Goal: Communication & Community: Answer question/provide support

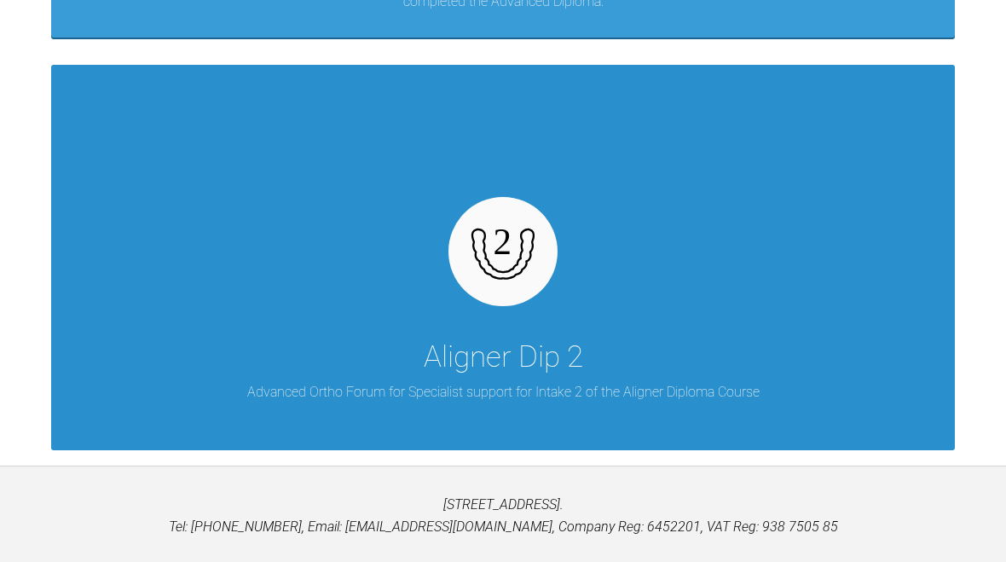
click at [829, 349] on div "Aligner Dip 2 Advanced Ortho Forum for Specialist support for Intake 2 of the A…" at bounding box center [502, 257] width 903 height 385
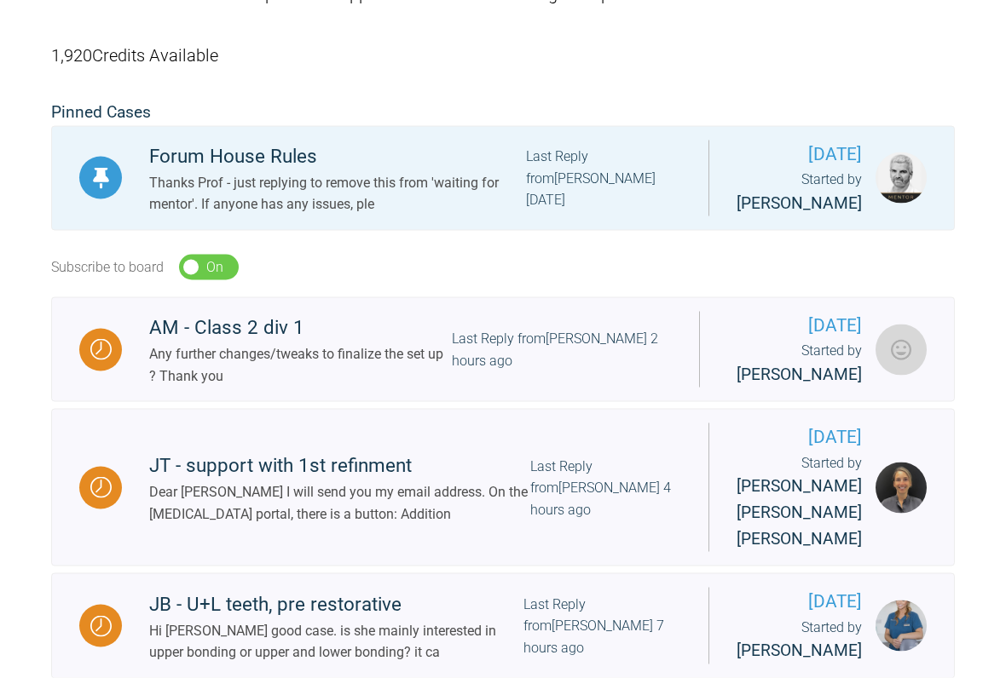
scroll to position [320, 0]
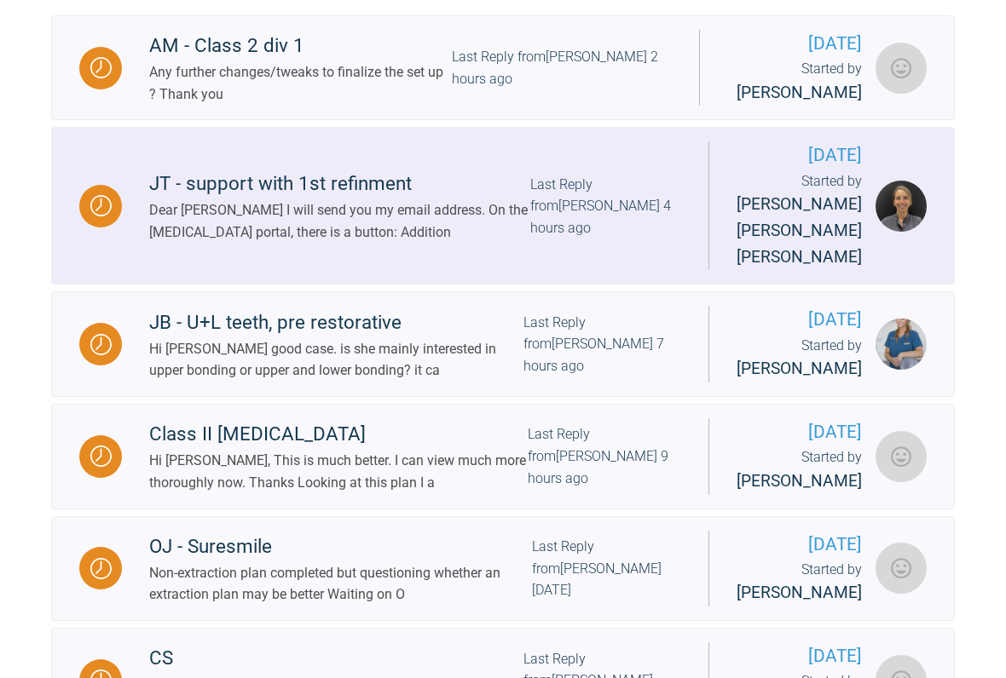
click at [681, 239] on div "Last Reply from [PERSON_NAME] 4 hours ago" at bounding box center [605, 207] width 151 height 66
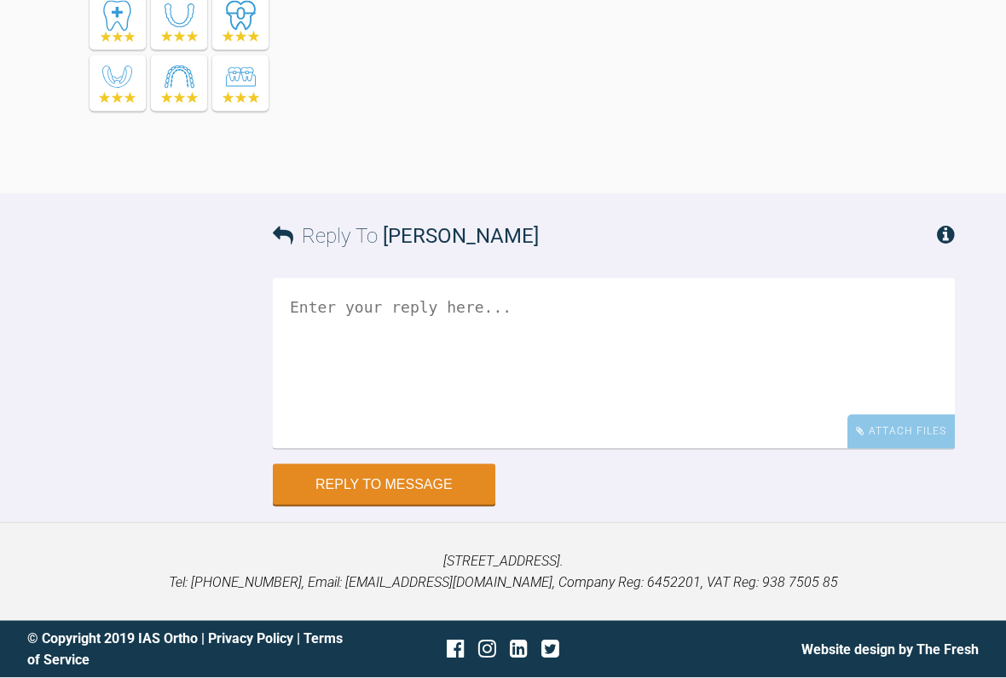
scroll to position [6079, 0]
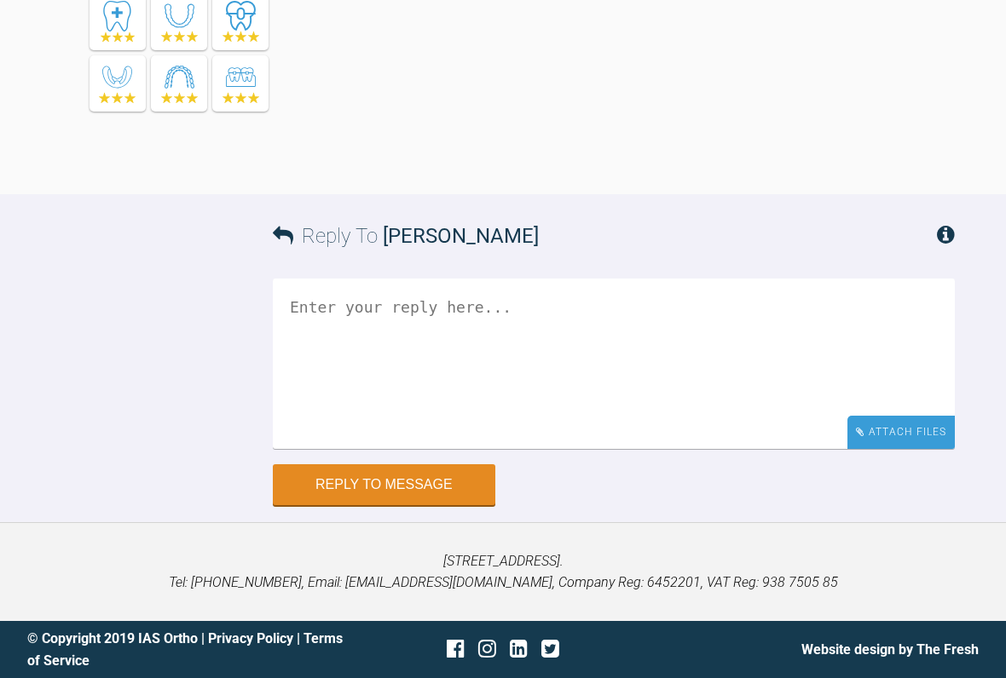
click at [915, 449] on div "Attach Files" at bounding box center [900, 432] width 107 height 33
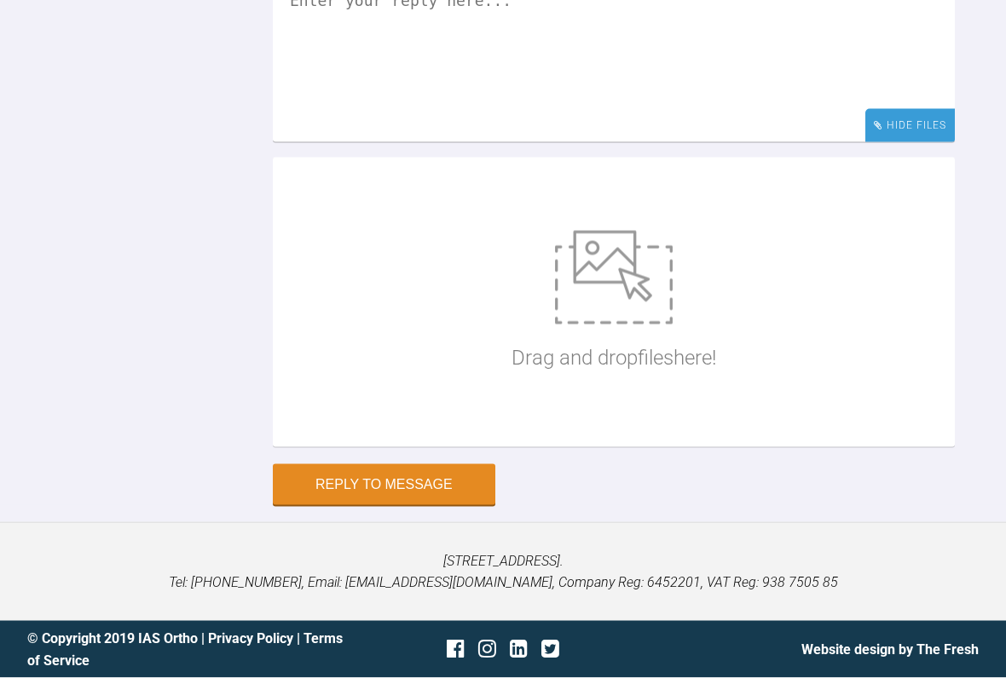
scroll to position [6472, 0]
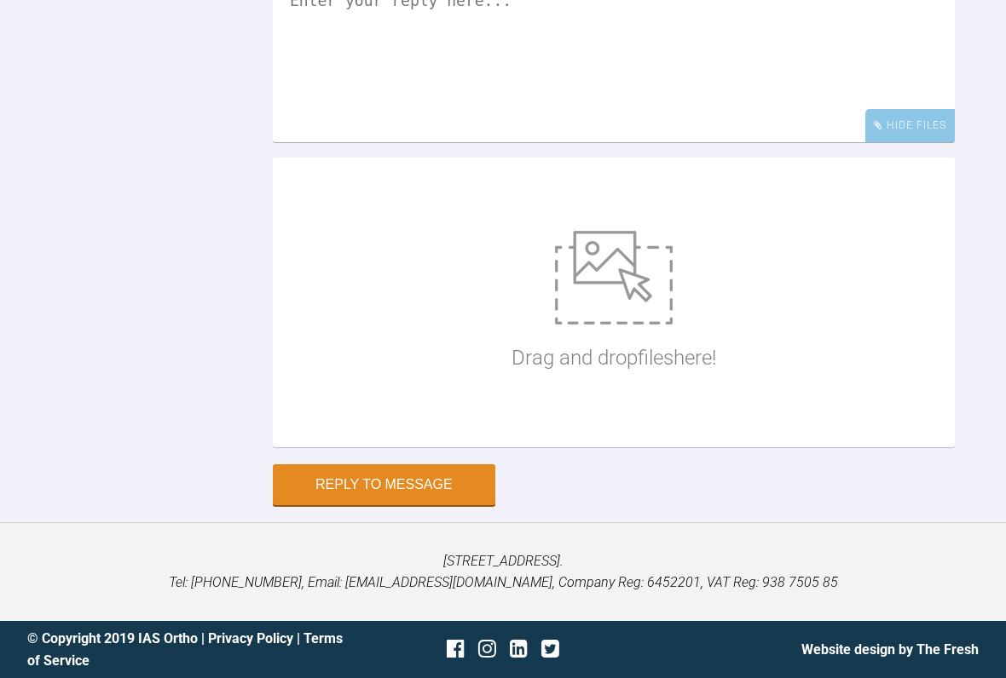
click at [621, 325] on img at bounding box center [614, 278] width 118 height 94
type input "C:\fakepath\JT 1st refinement .mp4"
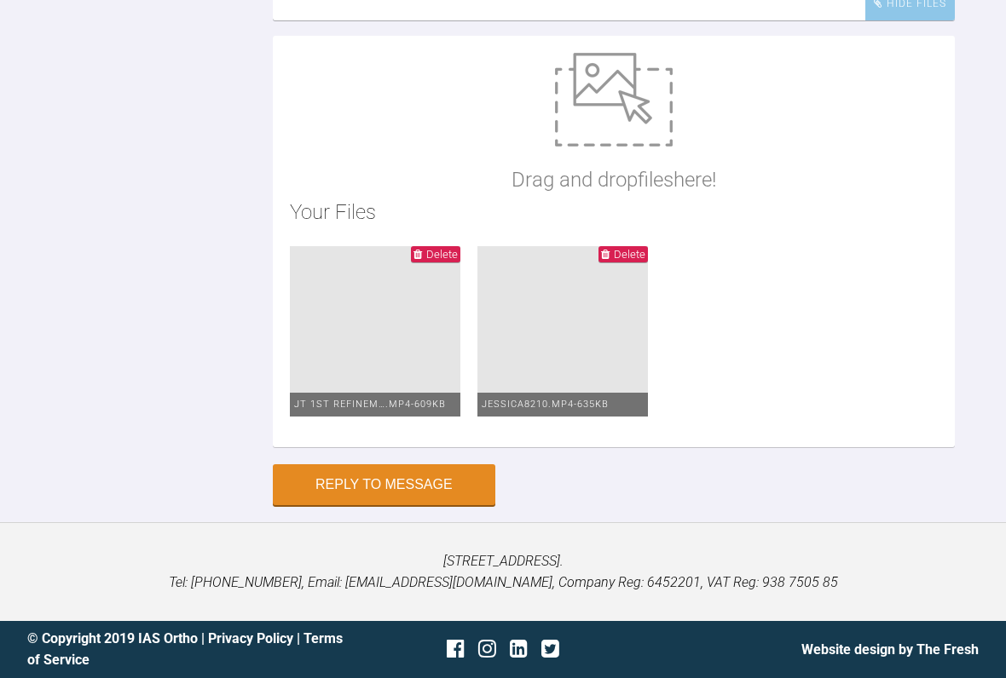
click at [418, 417] on li "Delete JT 1st refinem….mp4 - 609KB" at bounding box center [375, 331] width 170 height 170
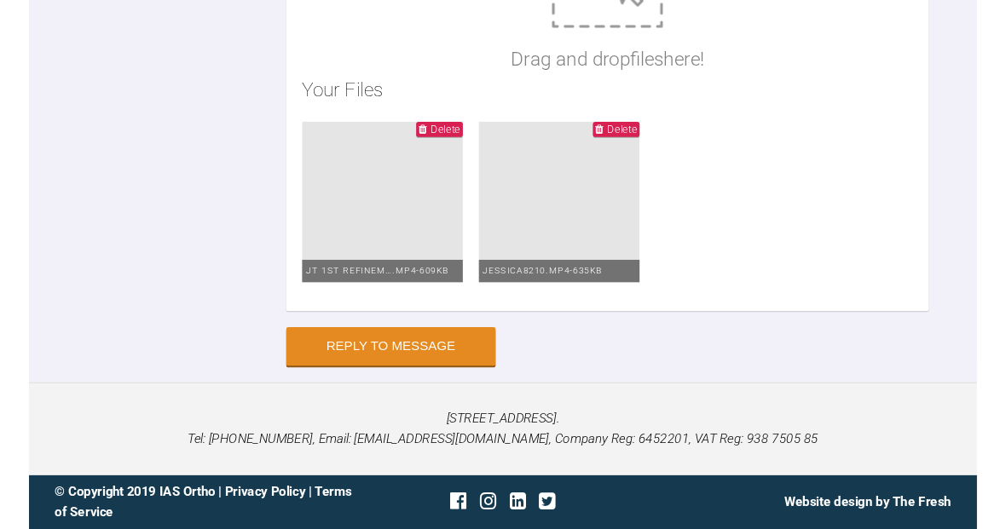
scroll to position [6241, 0]
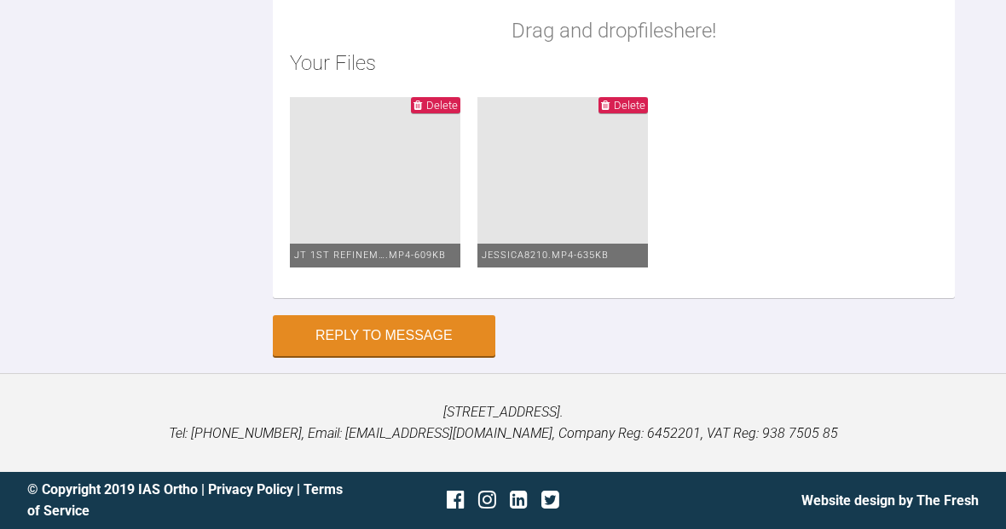
type textarea "H"
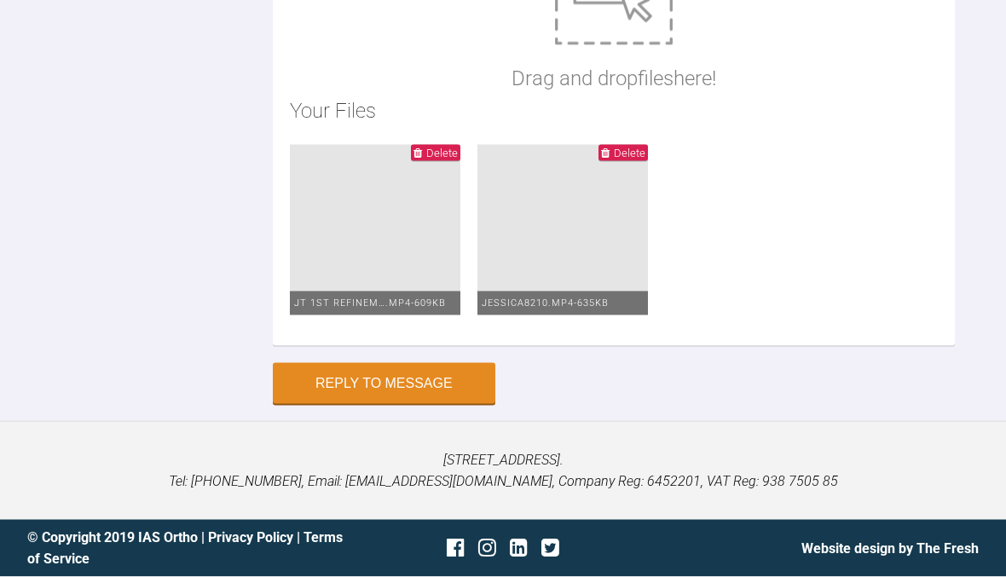
scroll to position [6454, 0]
type textarea "Dear [PERSON_NAME], I am not quite sure if is this as this way you are not able…"
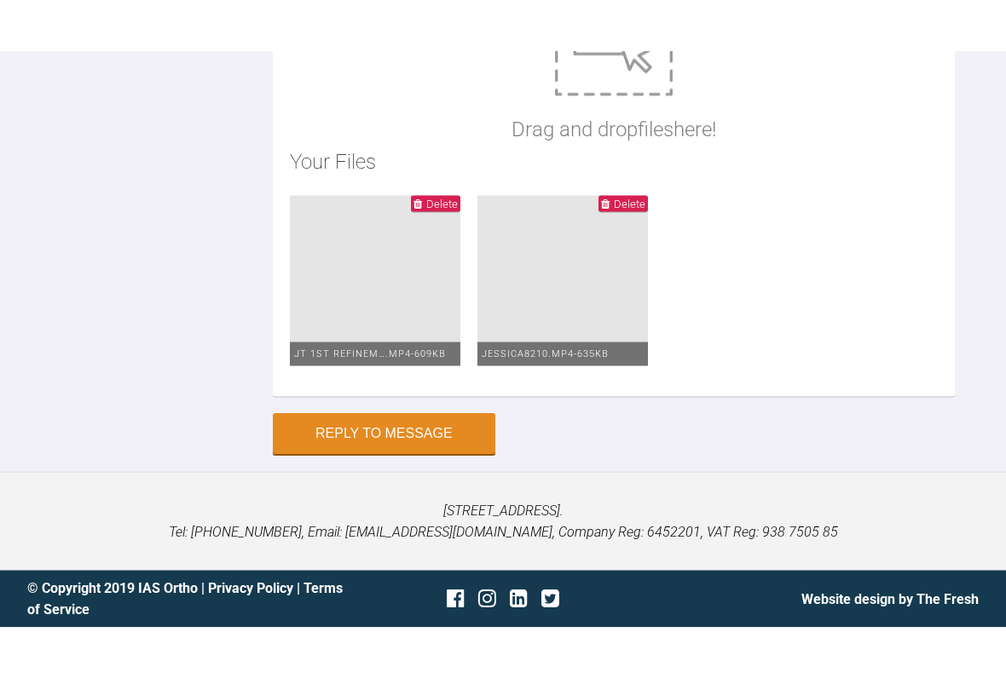
scroll to position [6454, 0]
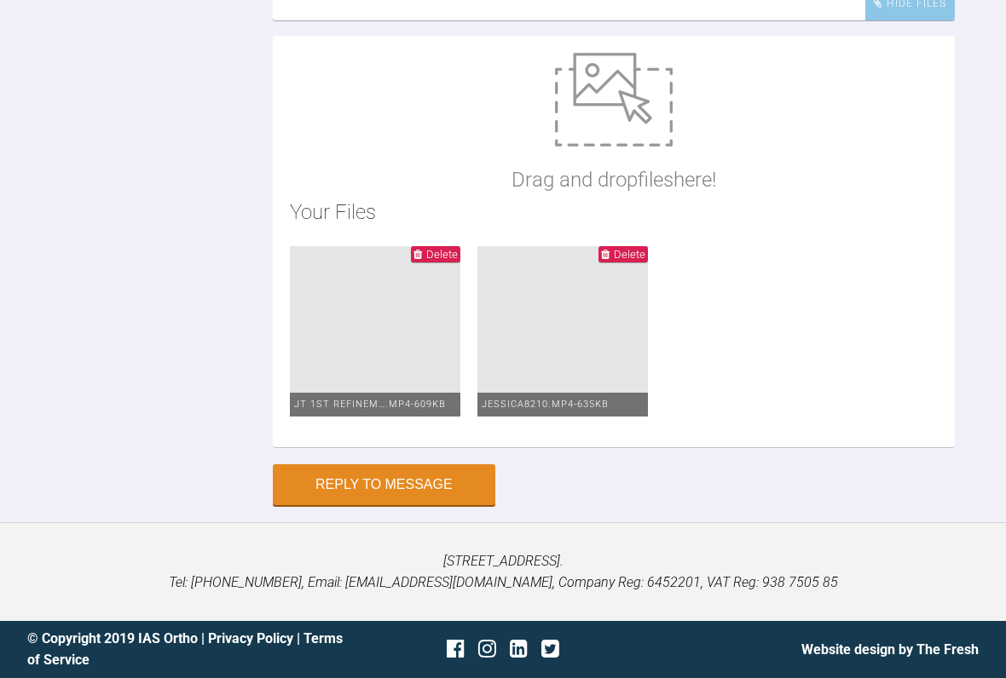
type input "C:\fakepath\Jessica8210 2.mp4"
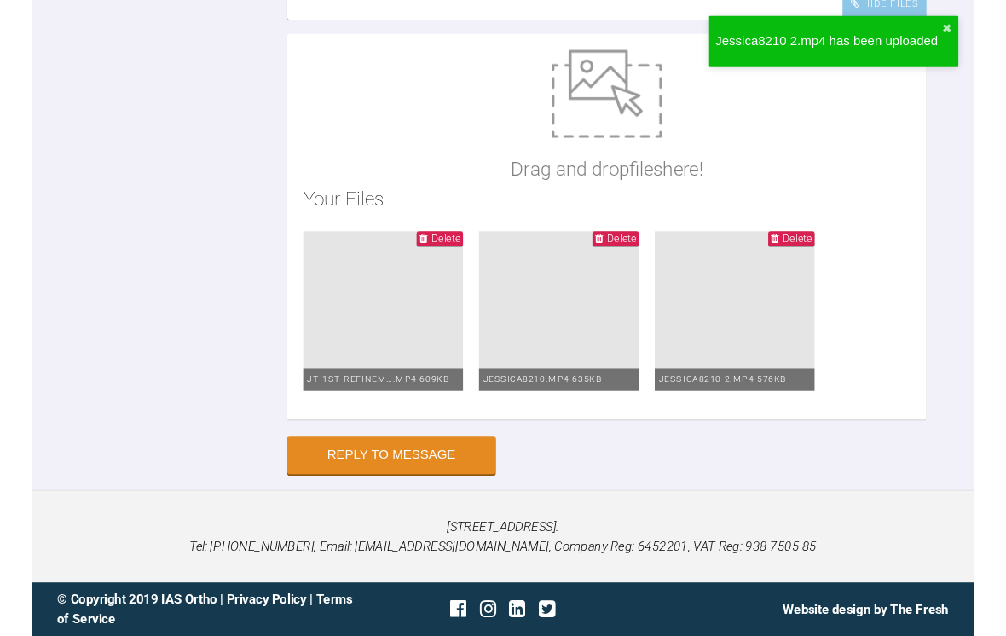
scroll to position [6454, 0]
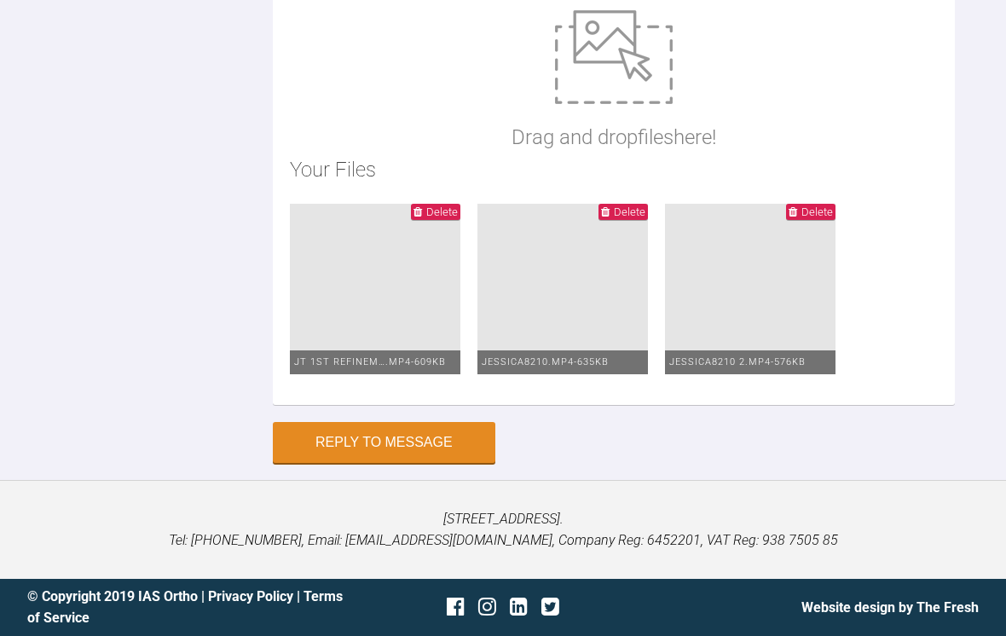
type textarea "Dear [PERSON_NAME], I am not quite sure if is this as this way you are not able…"
click at [424, 441] on button "Reply to Message" at bounding box center [384, 444] width 222 height 41
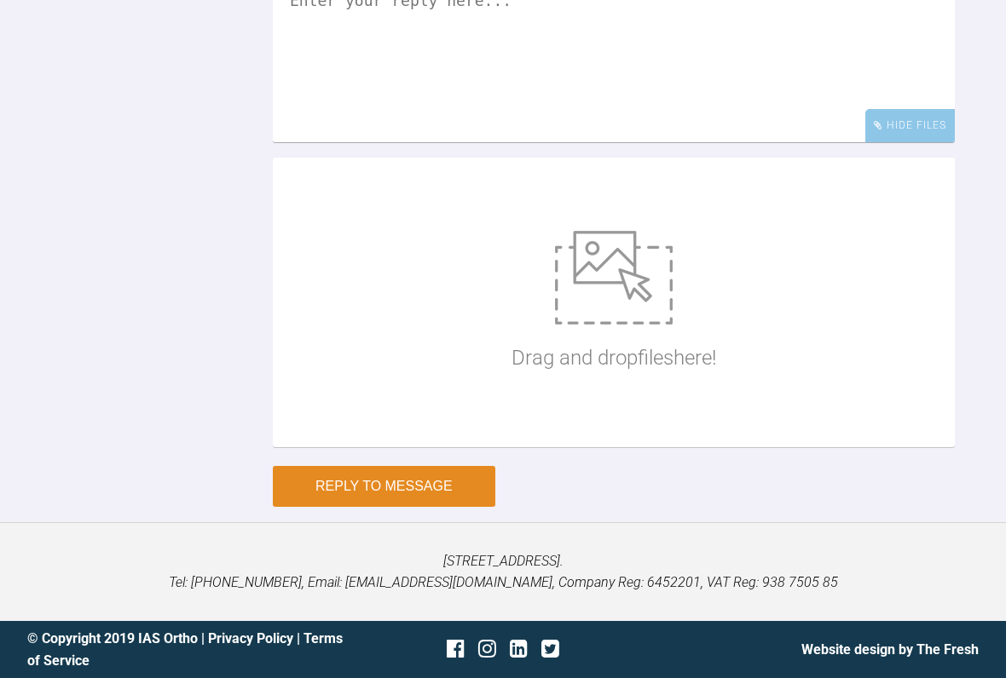
scroll to position [6435, 0]
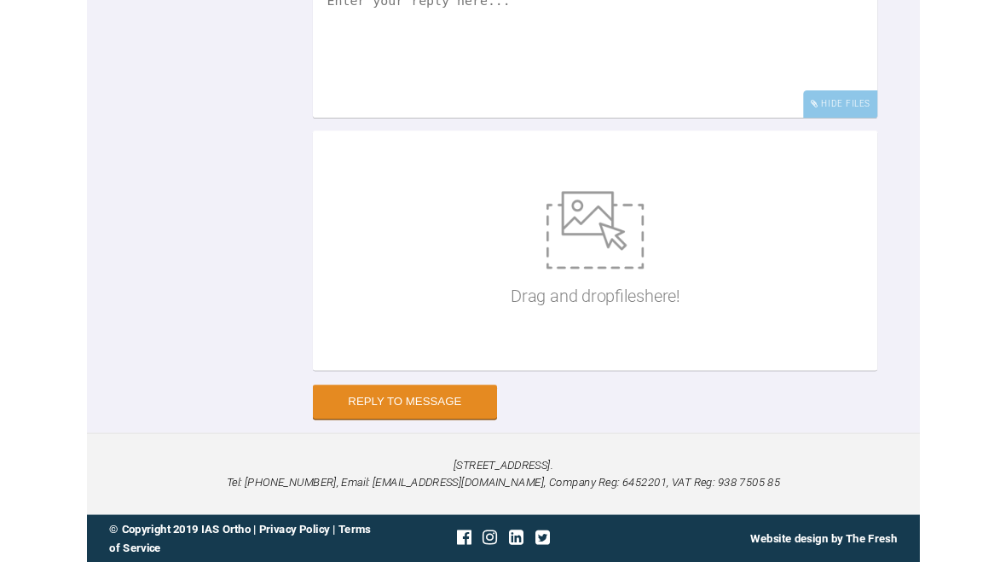
scroll to position [6483, 0]
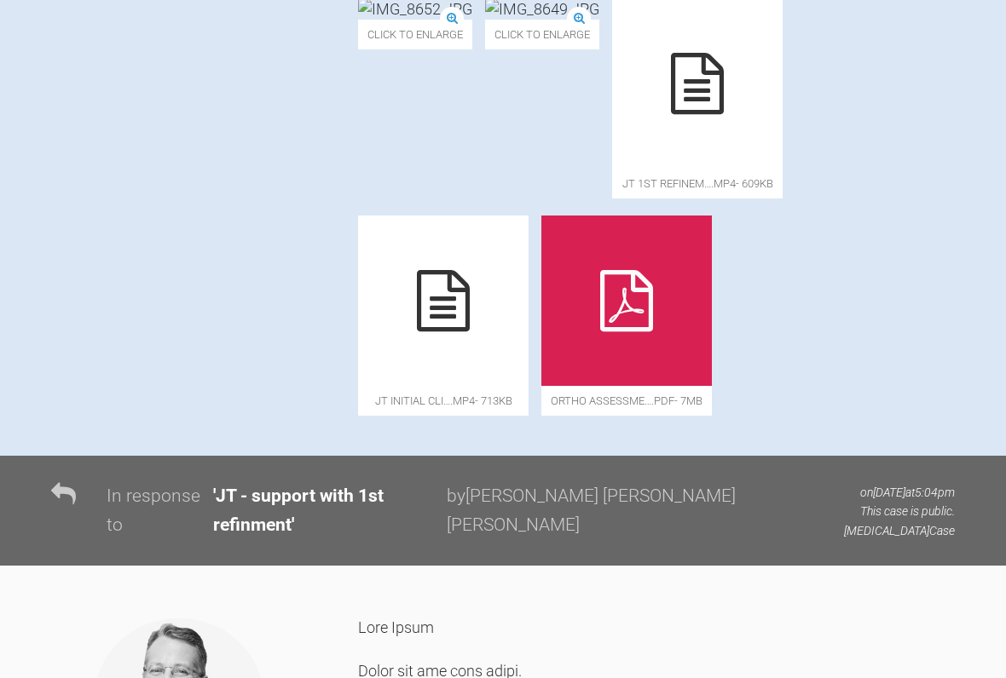
scroll to position [1148, 0]
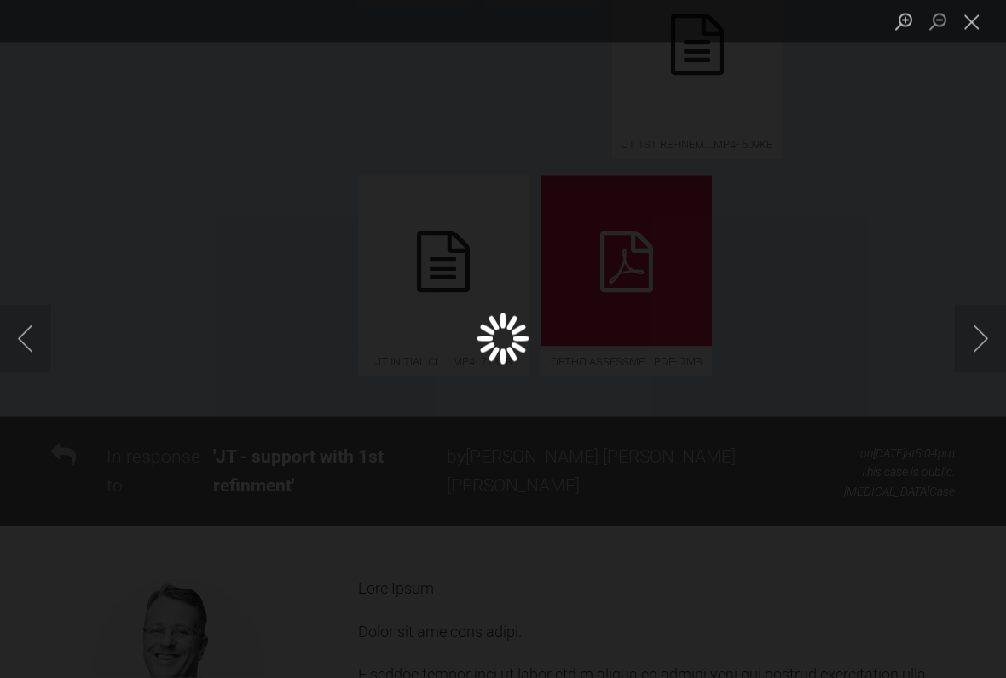
scroll to position [1149, 0]
click at [972, 339] on button "Next image" at bounding box center [980, 339] width 51 height 68
click at [984, 355] on button "Next image" at bounding box center [980, 339] width 51 height 68
click at [969, 349] on button "Next image" at bounding box center [980, 339] width 51 height 68
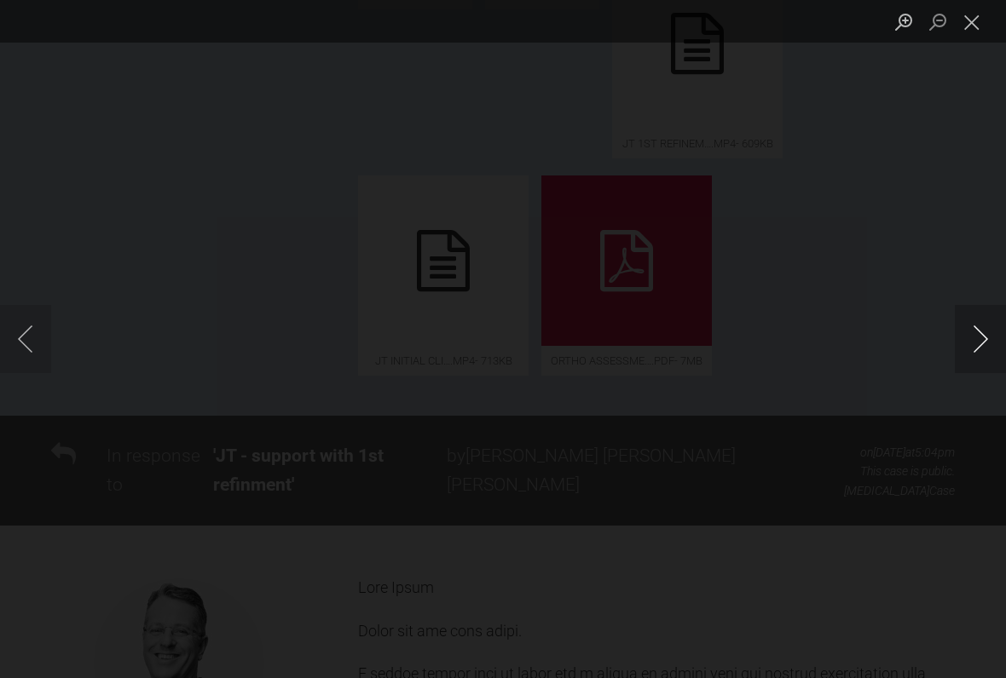
click at [971, 348] on button "Next image" at bounding box center [980, 339] width 51 height 68
click at [978, 345] on button "Next image" at bounding box center [980, 339] width 51 height 68
click at [994, 370] on button "Next image" at bounding box center [980, 339] width 51 height 68
click at [973, 355] on button "Next image" at bounding box center [980, 339] width 51 height 68
click at [981, 349] on button "Next image" at bounding box center [980, 339] width 51 height 68
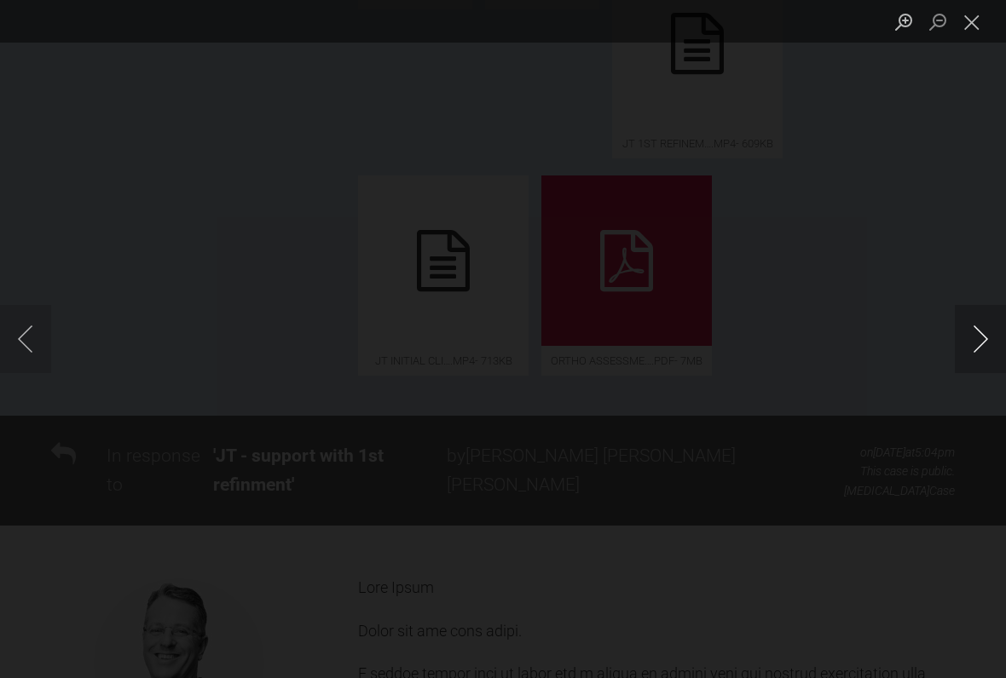
click at [962, 350] on button "Next image" at bounding box center [980, 339] width 51 height 68
click at [963, 36] on button "Close lightbox" at bounding box center [972, 22] width 34 height 30
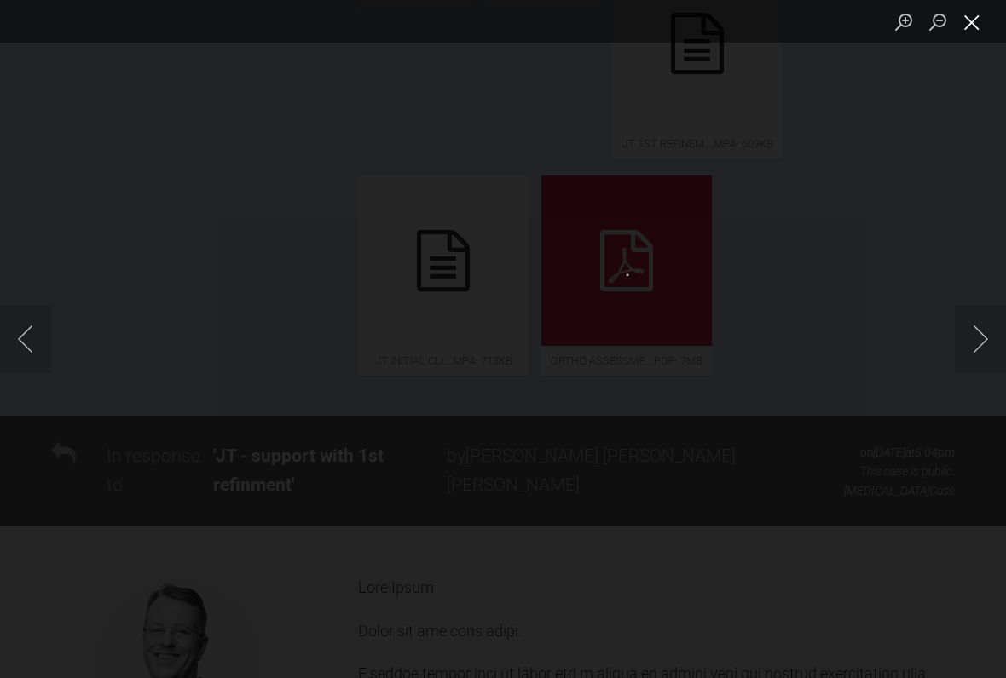
click at [978, 21] on button "Close lightbox" at bounding box center [972, 22] width 34 height 30
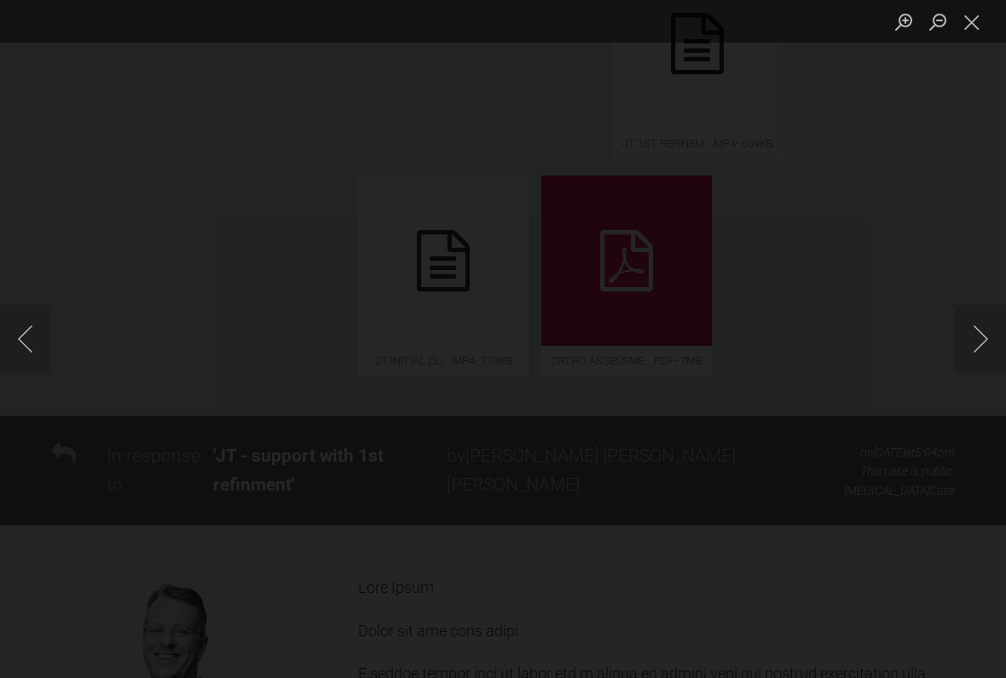
click at [972, 334] on button "Next image" at bounding box center [980, 339] width 51 height 68
click at [979, 338] on button "Next image" at bounding box center [980, 339] width 51 height 68
click at [973, 345] on button "Next image" at bounding box center [980, 339] width 51 height 68
click at [969, 345] on button "Next image" at bounding box center [980, 339] width 51 height 68
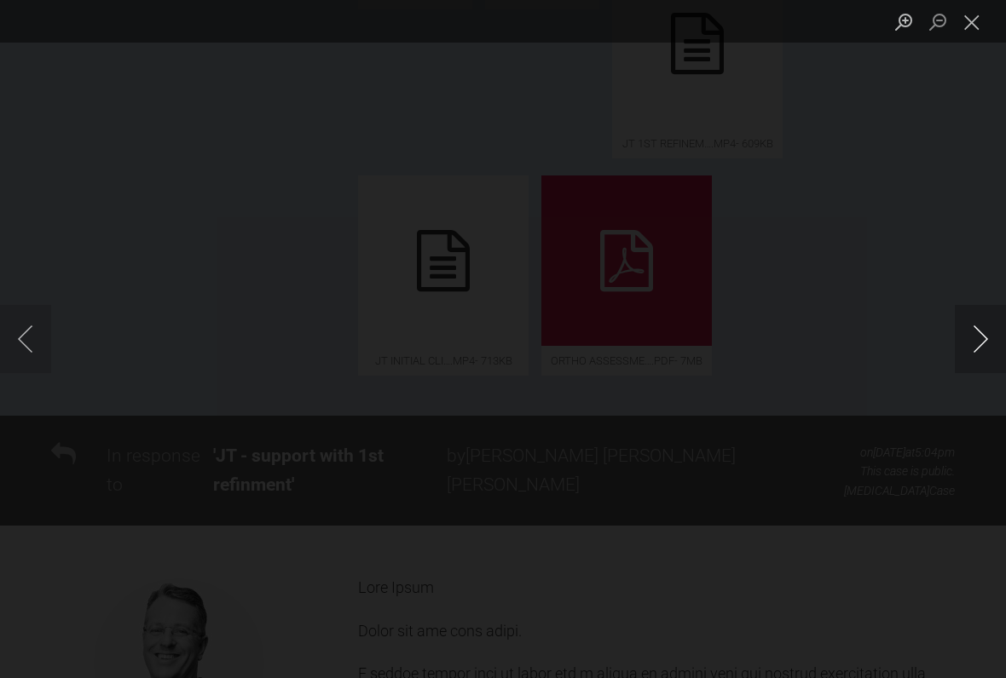
click at [973, 358] on button "Next image" at bounding box center [980, 339] width 51 height 68
click at [984, 337] on button "Next image" at bounding box center [980, 339] width 51 height 68
click at [976, 354] on button "Next image" at bounding box center [980, 339] width 51 height 68
click at [975, 355] on button "Next image" at bounding box center [980, 339] width 51 height 68
click at [972, 18] on button "Close lightbox" at bounding box center [972, 22] width 34 height 30
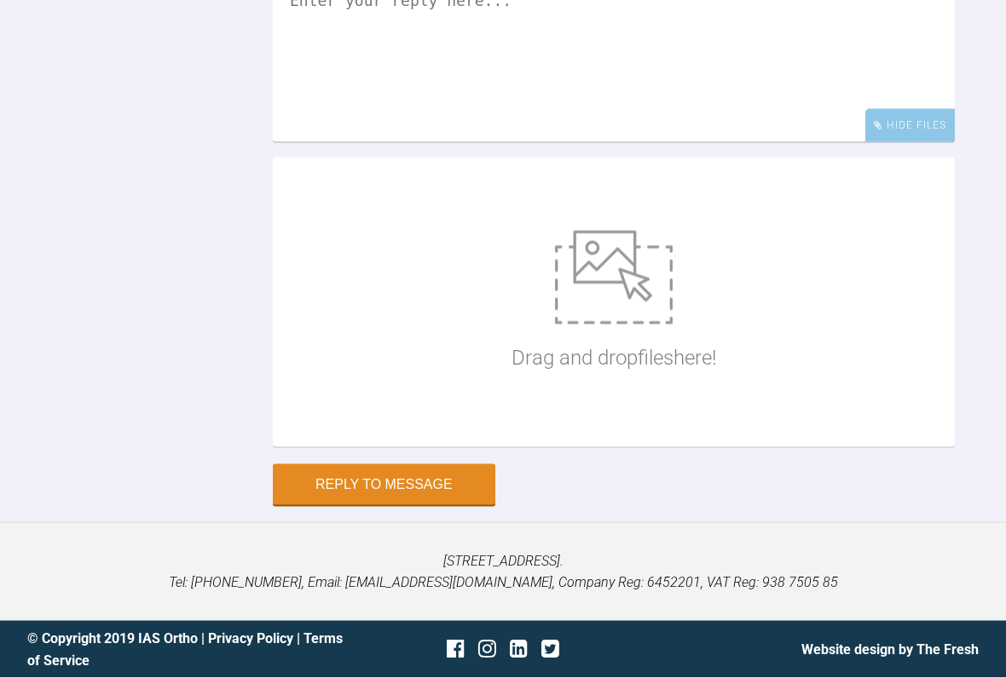
scroll to position [5915, 0]
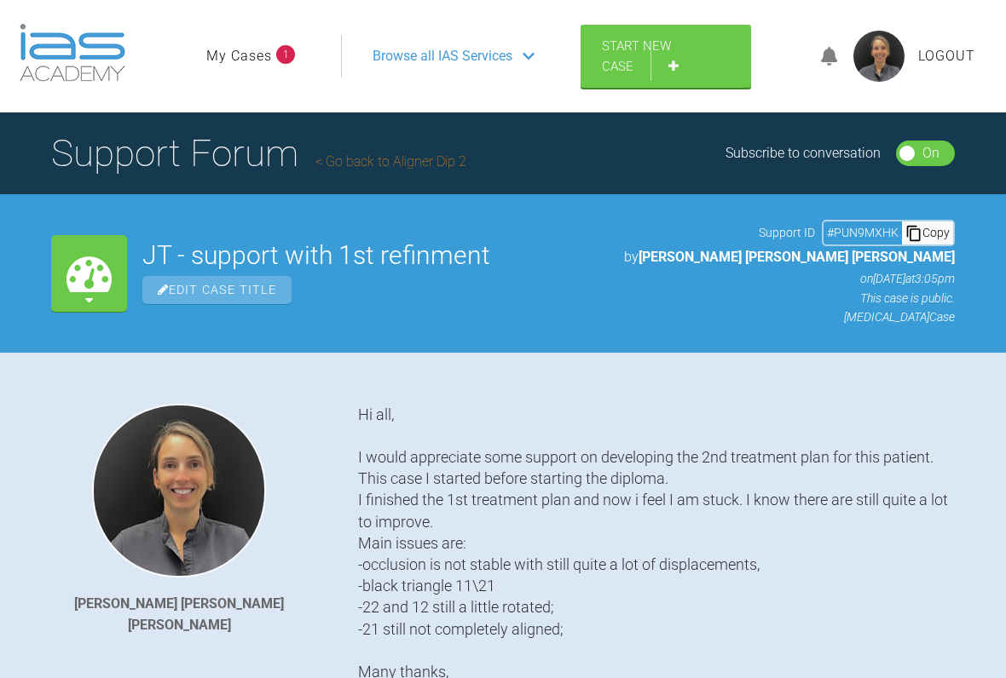
scroll to position [0, 0]
click at [257, 62] on link "My Cases" at bounding box center [239, 56] width 66 height 22
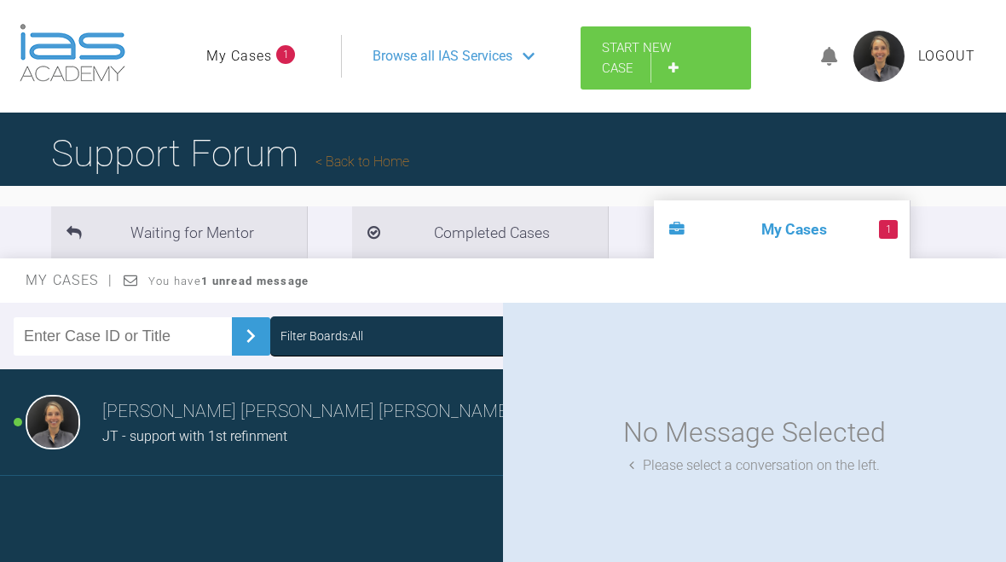
click at [645, 60] on link "Start New Case" at bounding box center [665, 57] width 170 height 63
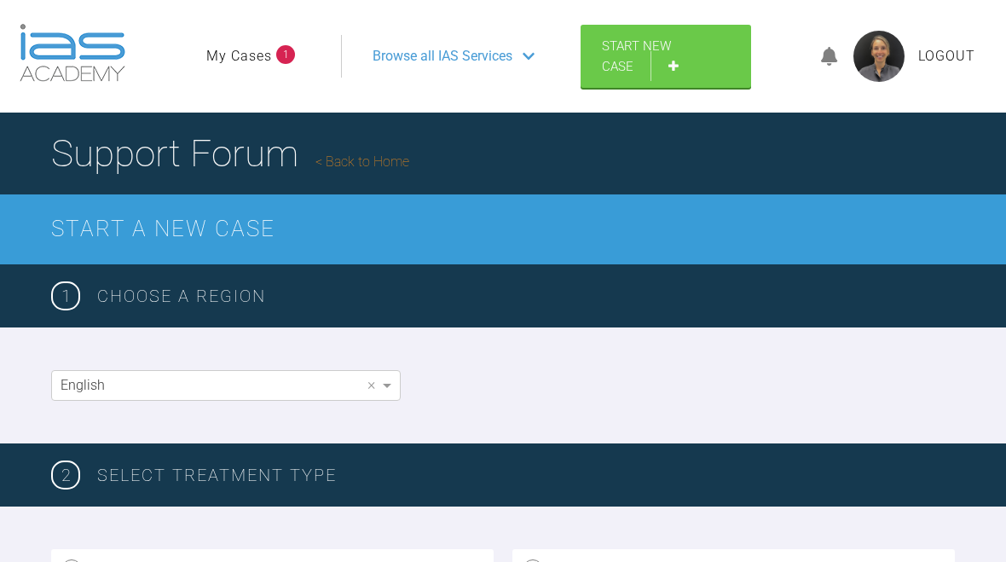
click at [288, 71] on ul "My Cases 1" at bounding box center [273, 56] width 135 height 43
click at [296, 59] on ul "My Cases 1" at bounding box center [273, 56] width 135 height 43
click at [250, 65] on link "My Cases" at bounding box center [239, 56] width 66 height 22
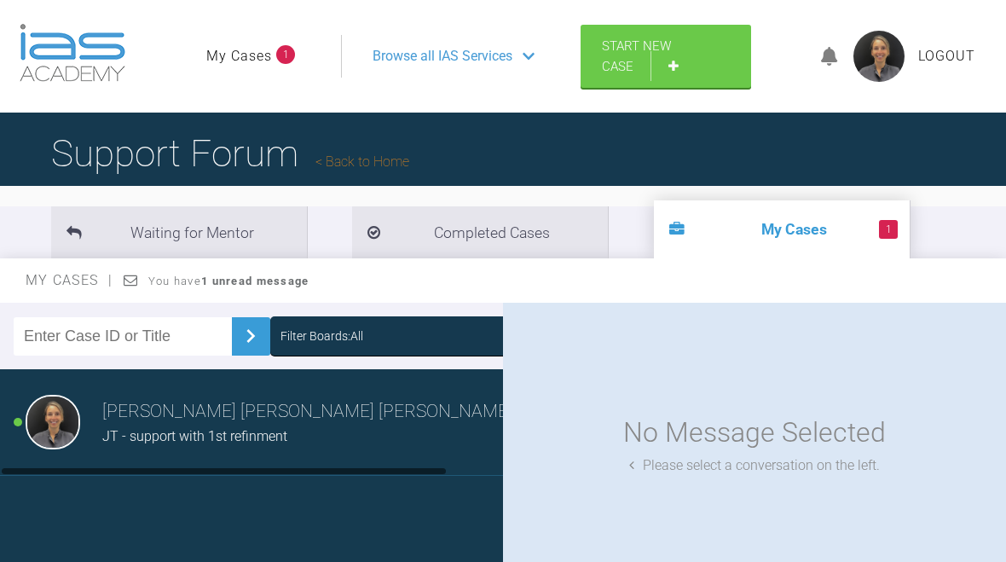
click at [326, 418] on h3 "[PERSON_NAME] [PERSON_NAME] [PERSON_NAME]" at bounding box center [307, 411] width 410 height 29
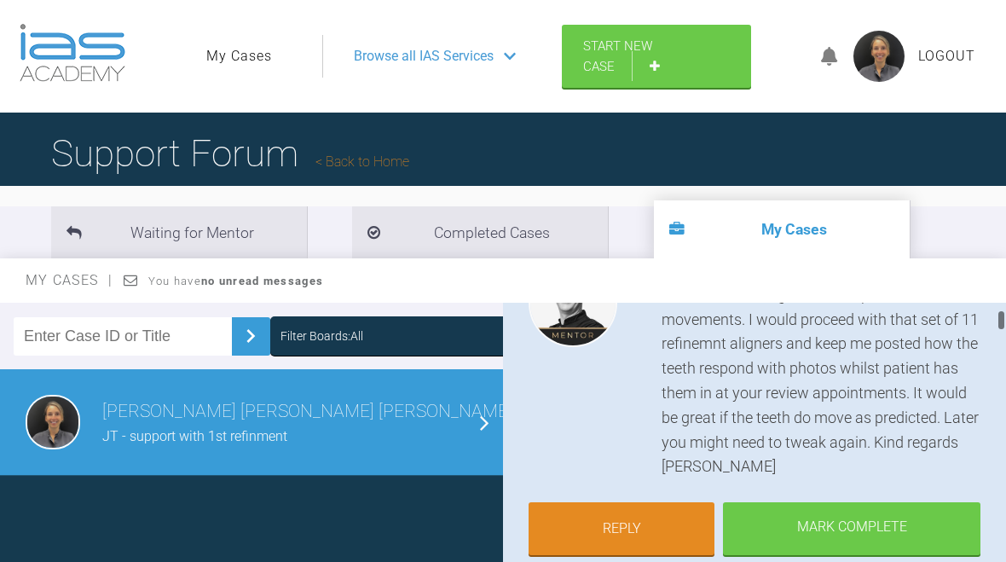
scroll to position [241, 0]
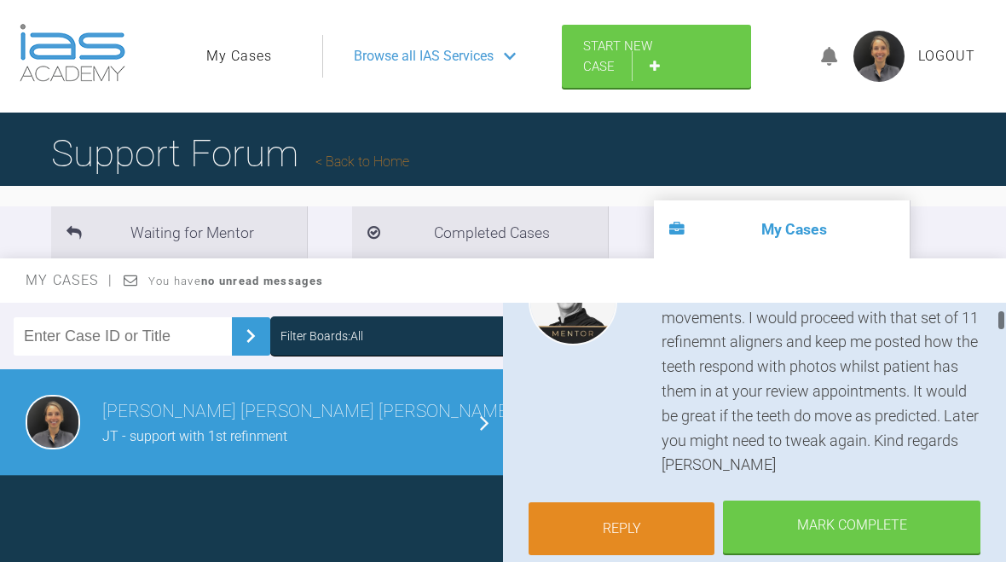
click at [652, 517] on link "Reply" at bounding box center [621, 528] width 186 height 53
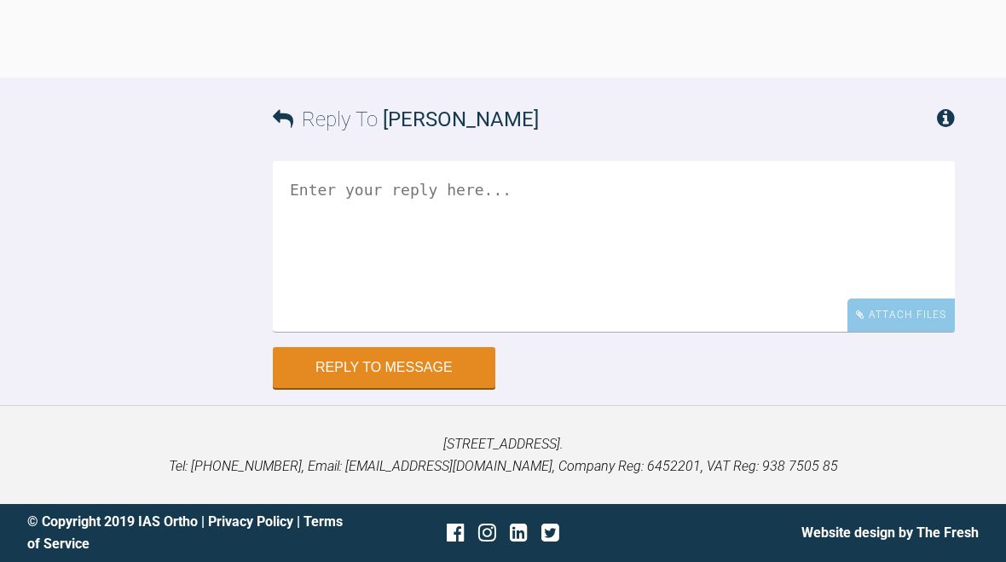
scroll to position [7530, 0]
click at [349, 207] on textarea at bounding box center [614, 246] width 682 height 170
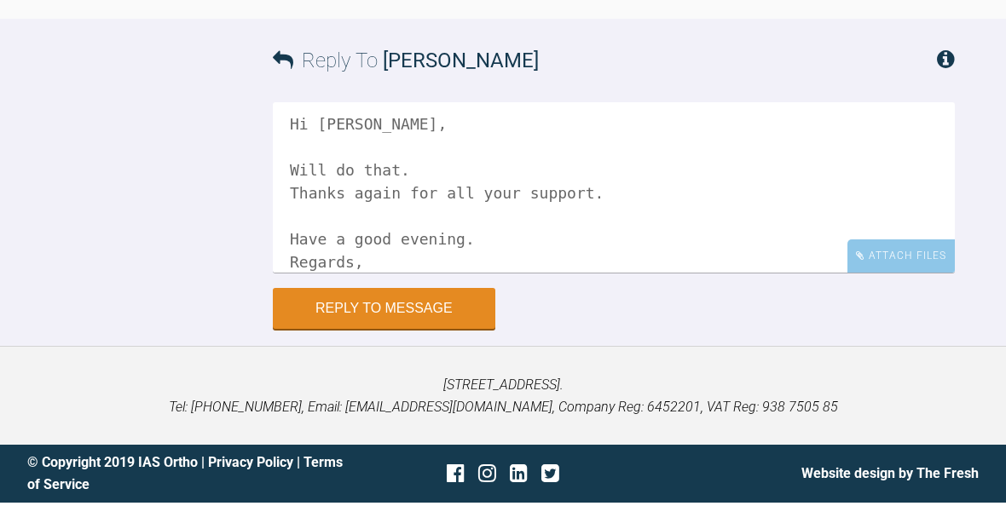
scroll to position [30, 0]
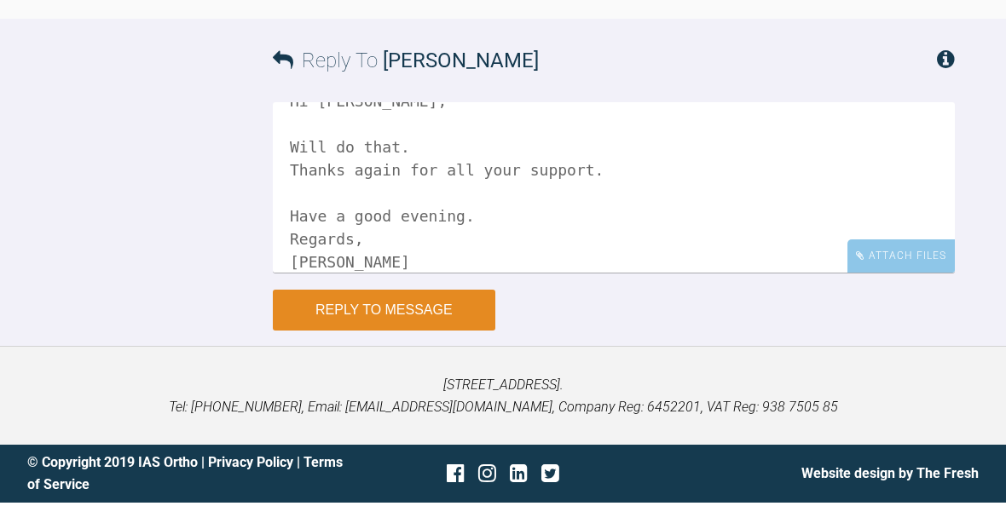
type textarea "Hi [PERSON_NAME], Will do that. Thanks again for all your support. Have a good …"
click at [452, 316] on button "Reply to Message" at bounding box center [384, 336] width 222 height 41
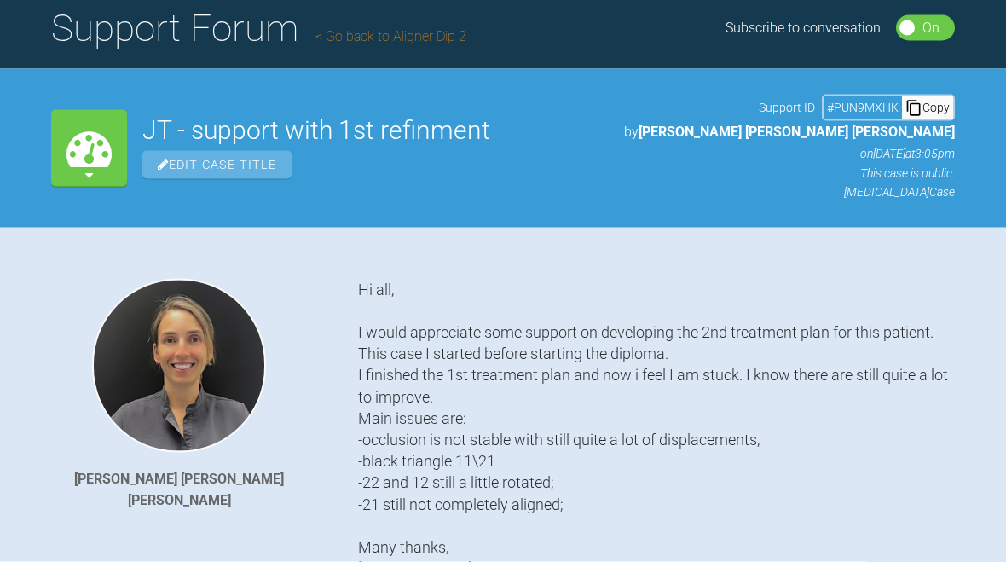
scroll to position [0, 0]
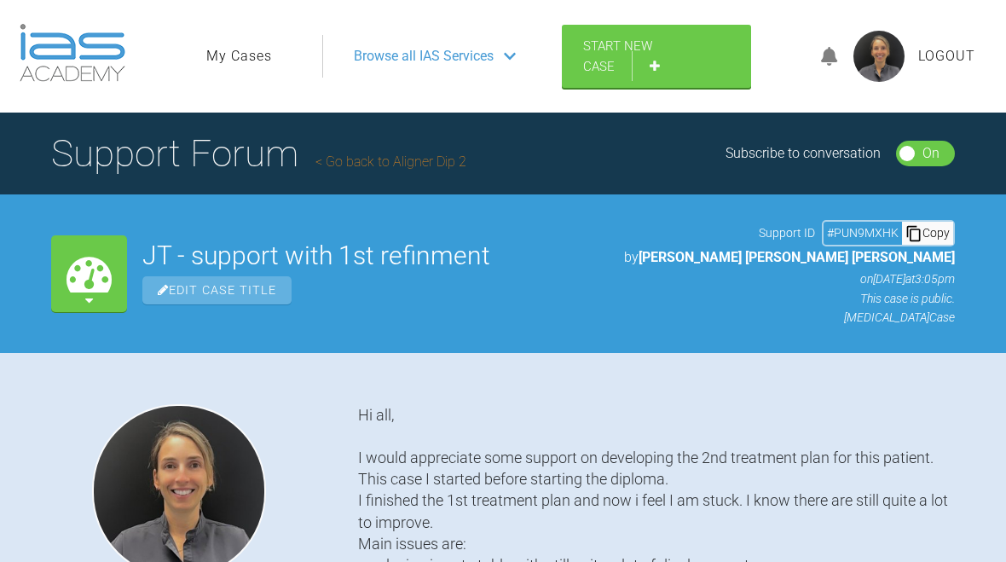
click at [961, 60] on span "Logout" at bounding box center [946, 56] width 57 height 22
